Goal: Leave review/rating

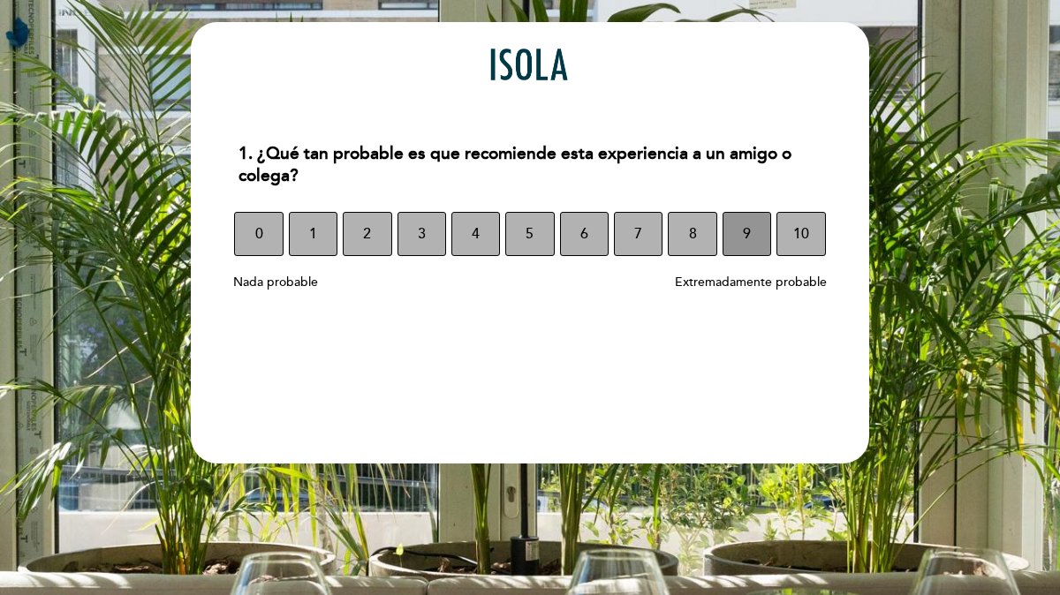
click at [752, 233] on button "9" at bounding box center [747, 234] width 49 height 44
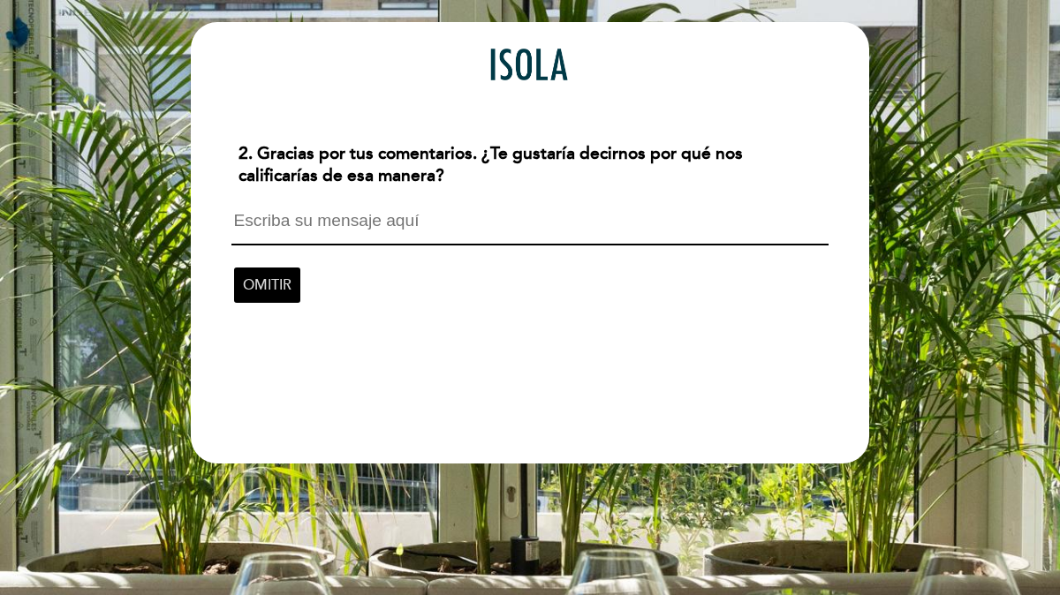
click at [263, 286] on span "OMITIR" at bounding box center [267, 285] width 49 height 49
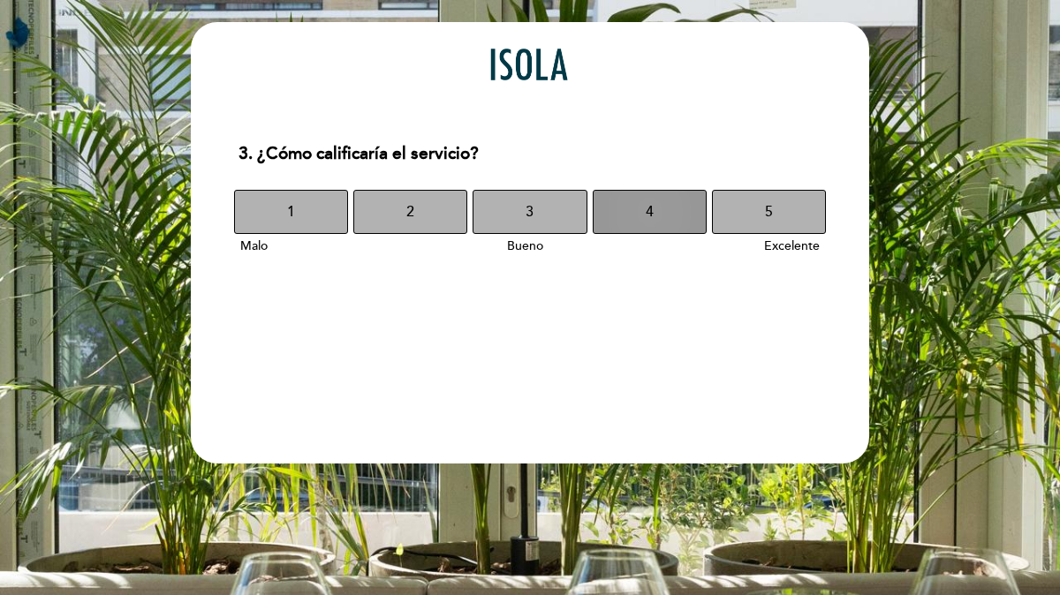
click at [677, 210] on button "4" at bounding box center [650, 212] width 114 height 44
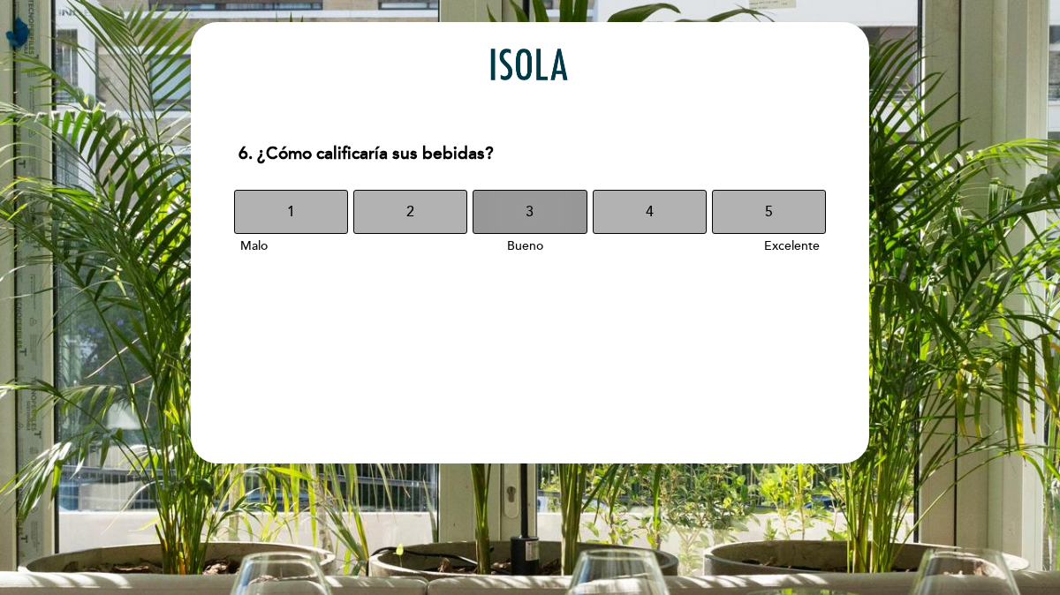
click at [544, 207] on button "3" at bounding box center [530, 212] width 114 height 44
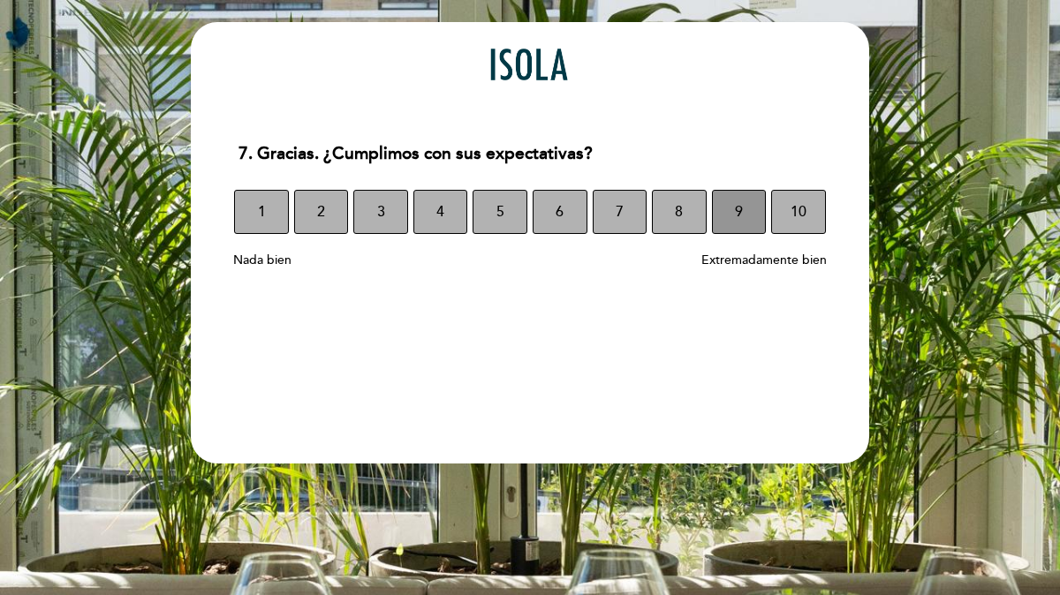
click at [747, 211] on button "9" at bounding box center [739, 212] width 55 height 44
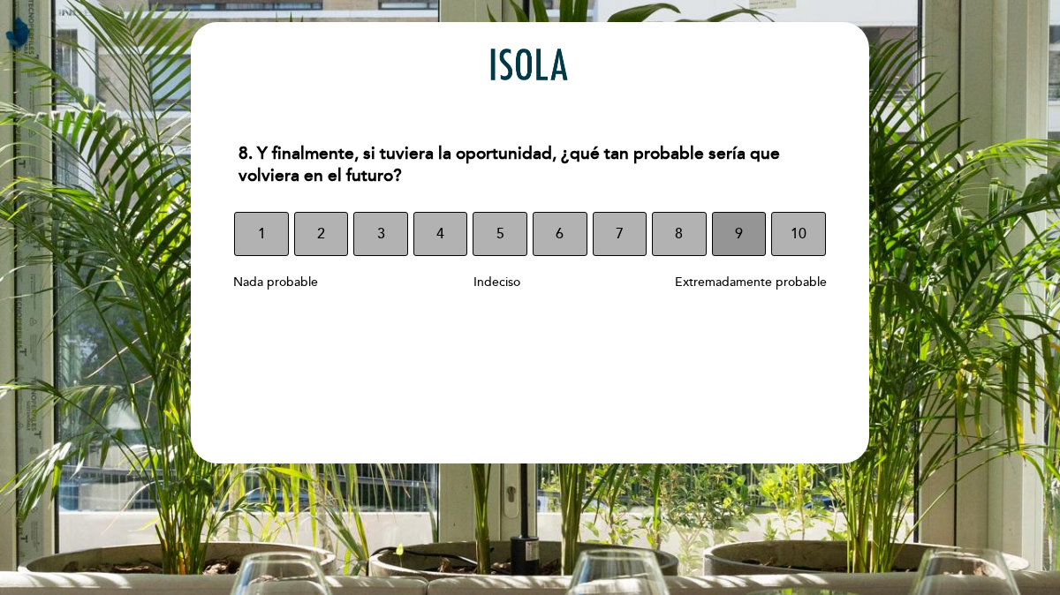
click at [740, 237] on span "9" at bounding box center [739, 233] width 8 height 49
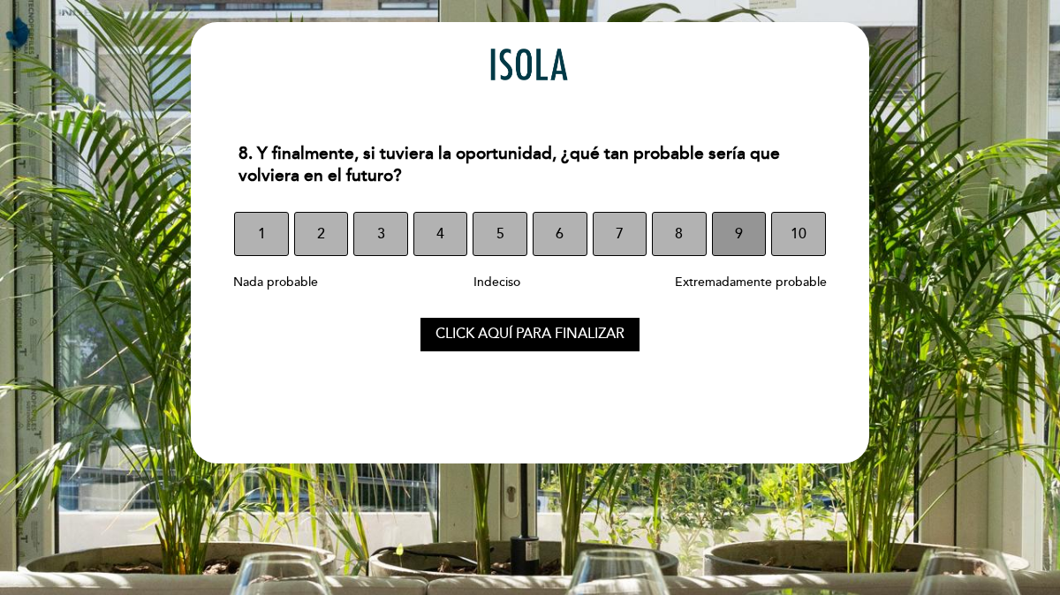
select select "es"
